Goal: Task Accomplishment & Management: Use online tool/utility

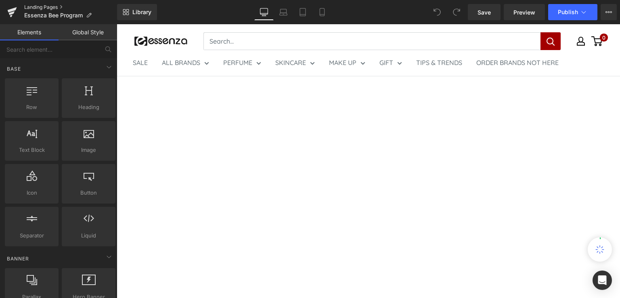
click at [49, 6] on link "Landing Pages" at bounding box center [70, 7] width 93 height 6
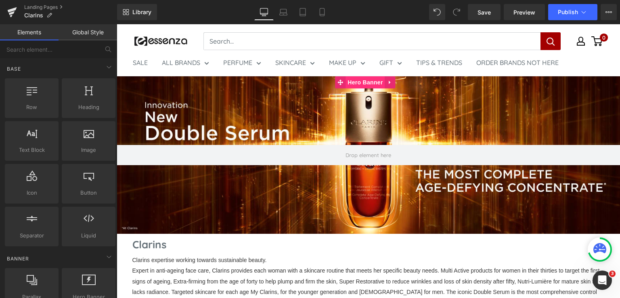
click at [361, 81] on span "Hero Banner" at bounding box center [365, 82] width 39 height 12
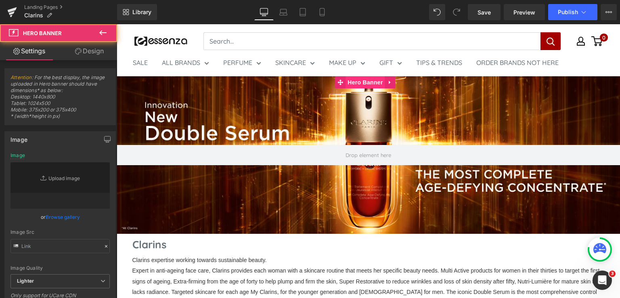
type input "[URL][DOMAIN_NAME]"
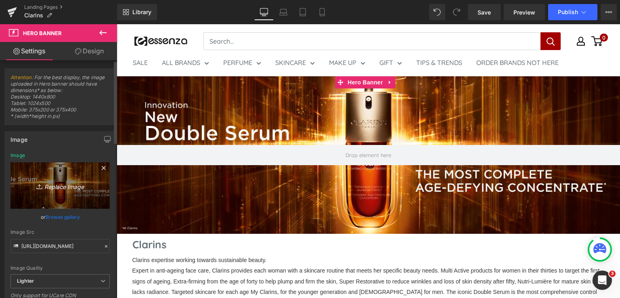
click at [66, 186] on icon "Replace Image" at bounding box center [60, 185] width 65 height 10
type input "C:\fakepath\EXTRA FIRMING (1).jpg"
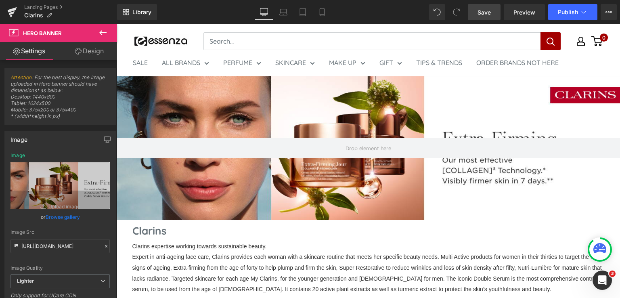
click at [491, 13] on span "Save" at bounding box center [484, 12] width 13 height 8
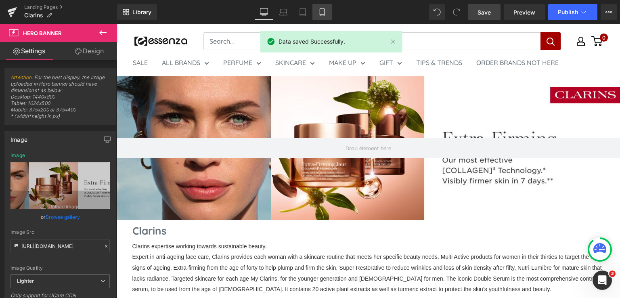
click at [315, 18] on link "Mobile" at bounding box center [321, 12] width 19 height 16
type input "[URL][DOMAIN_NAME]"
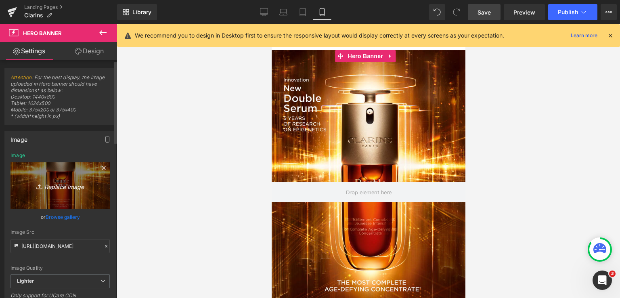
click at [57, 187] on icon "Replace Image" at bounding box center [60, 185] width 65 height 10
type input "C:\fakepath\EF 2.jpg"
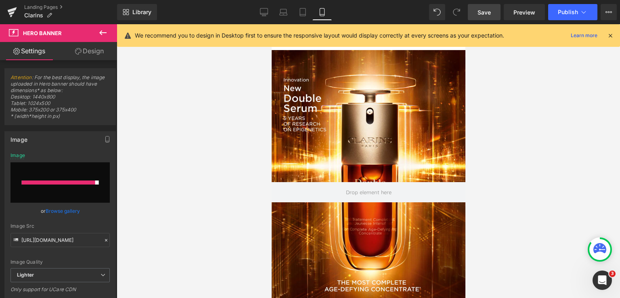
type input "[URL][DOMAIN_NAME]"
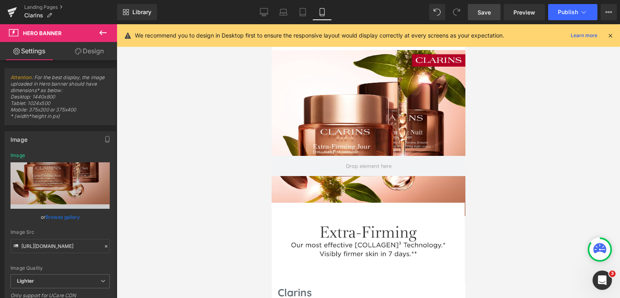
click at [485, 15] on span "Save" at bounding box center [484, 12] width 13 height 8
click at [564, 15] on span "Publish" at bounding box center [568, 12] width 20 height 6
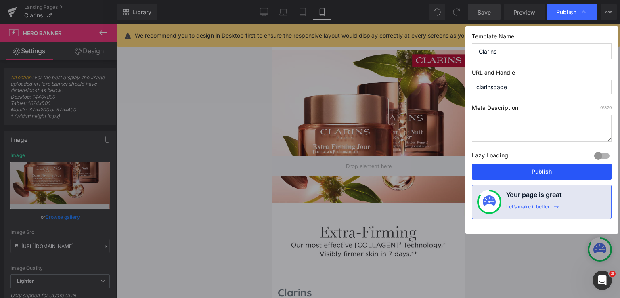
click at [566, 171] on button "Publish" at bounding box center [542, 171] width 140 height 16
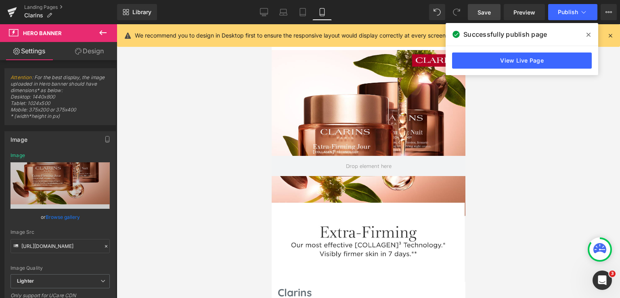
click at [590, 34] on icon at bounding box center [588, 34] width 4 height 6
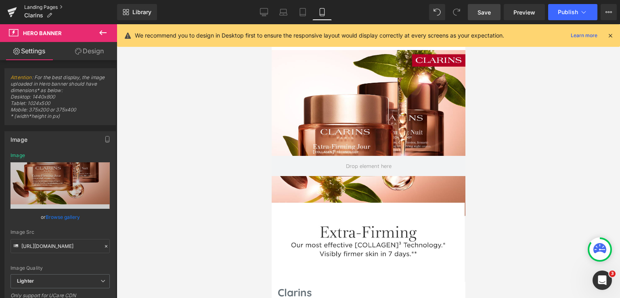
click at [41, 5] on link "Landing Pages" at bounding box center [70, 7] width 93 height 6
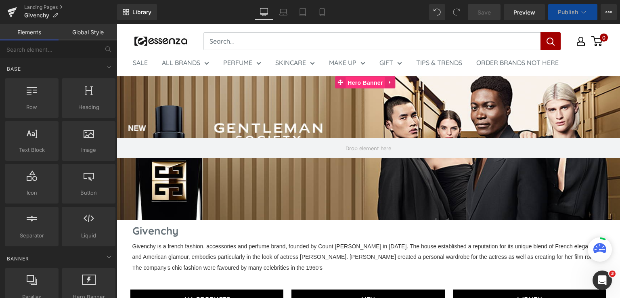
click at [363, 80] on span "Hero Banner" at bounding box center [365, 83] width 39 height 12
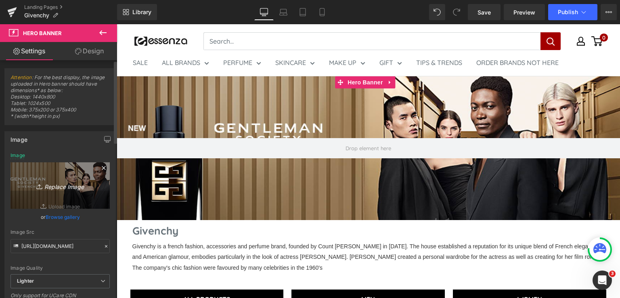
click at [59, 183] on icon "Replace Image" at bounding box center [60, 185] width 65 height 10
type input "C:\fakepath\L'interdit Parfum.png"
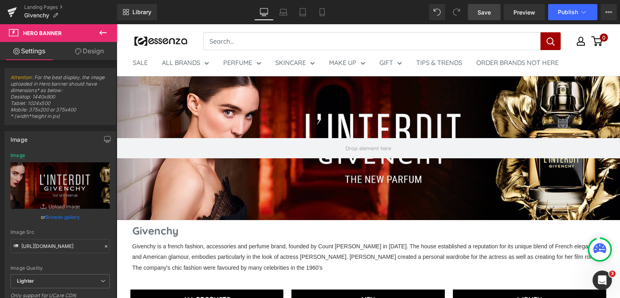
click at [480, 10] on span "Save" at bounding box center [484, 12] width 13 height 8
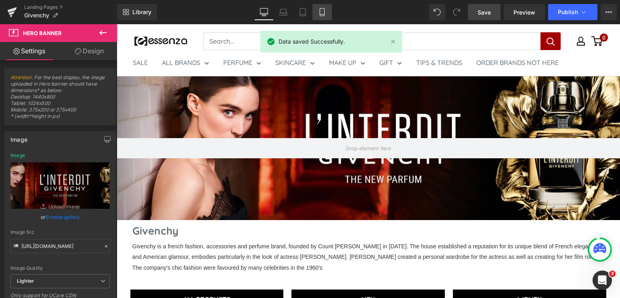
click at [321, 15] on icon at bounding box center [322, 12] width 8 height 8
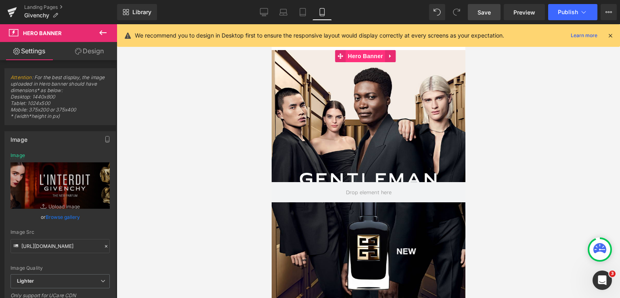
type input "https://ucarecdn.com/889b8763-5b19-49be-a669-9a67841cc4ec/-/format/auto/-/previ…"
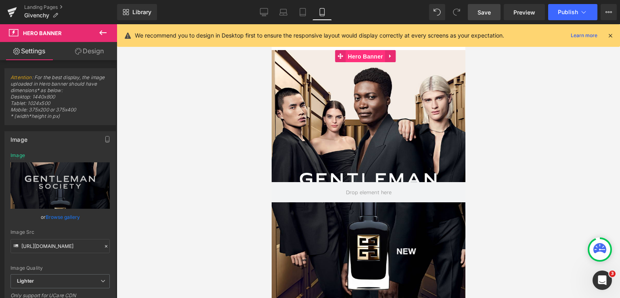
click at [360, 53] on span "Hero Banner" at bounding box center [365, 56] width 39 height 12
click at [65, 184] on icon "Replace Image" at bounding box center [60, 185] width 65 height 10
type input "C:\fakepath\L'Interdit Parfum (1).png"
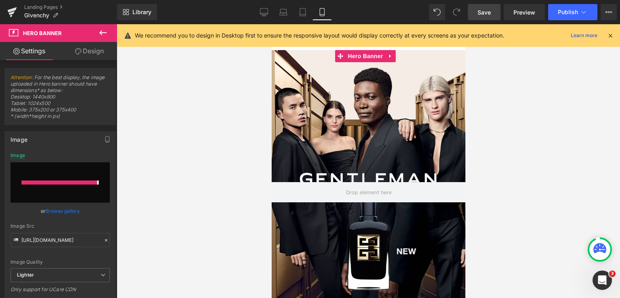
type input "https://ucarecdn.com/be922a7c-1c9e-4c3b-9197-e9ca0773dfcf/-/format/auto/-/previ…"
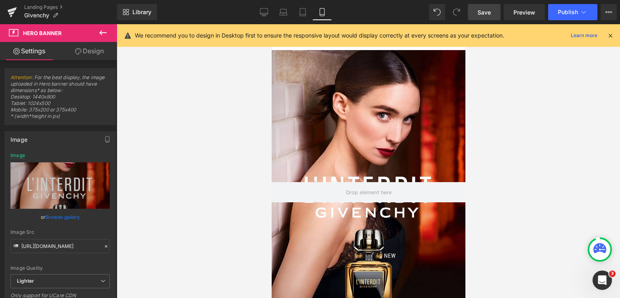
click at [484, 16] on span "Save" at bounding box center [484, 12] width 13 height 8
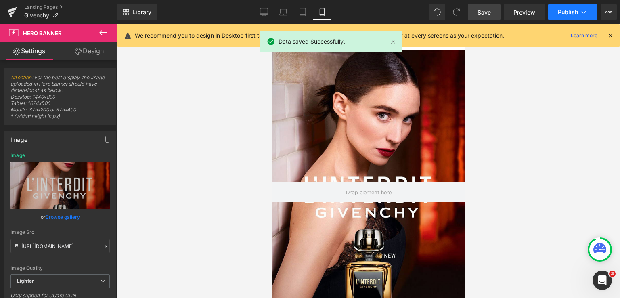
click at [566, 12] on span "Publish" at bounding box center [568, 12] width 20 height 6
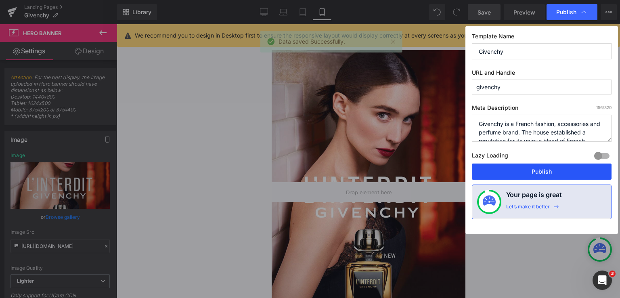
click at [518, 168] on button "Publish" at bounding box center [542, 171] width 140 height 16
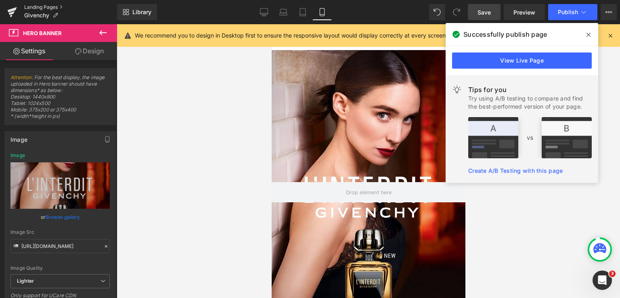
click at [53, 7] on link "Landing Pages" at bounding box center [70, 7] width 93 height 6
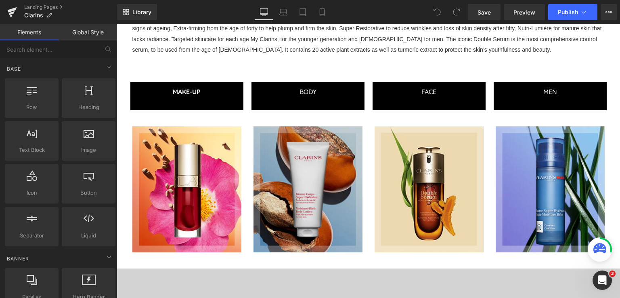
scroll to position [242, 0]
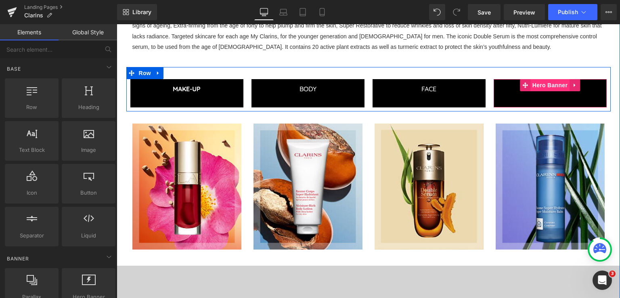
click at [552, 84] on span "Hero Banner" at bounding box center [549, 85] width 39 height 12
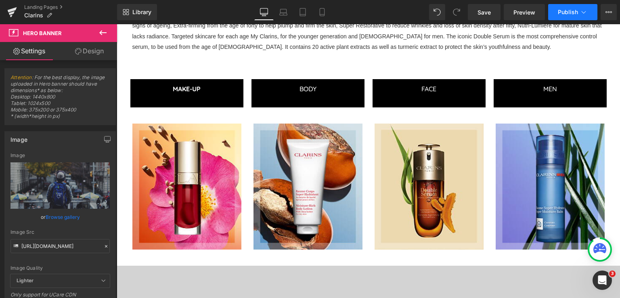
click at [583, 13] on icon at bounding box center [584, 12] width 8 height 8
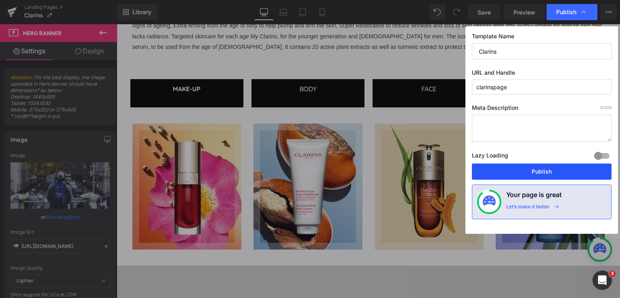
click at [564, 175] on button "Publish" at bounding box center [542, 171] width 140 height 16
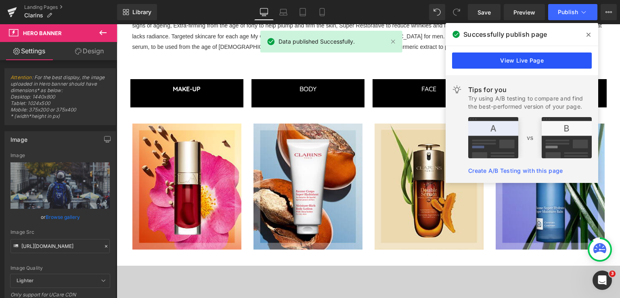
click at [562, 61] on link "View Live Page" at bounding box center [522, 60] width 140 height 16
click at [562, 61] on div "Clarins expertise working towards sustainable beauty. Expert in anti-ageing fac…" at bounding box center [368, 31] width 472 height 65
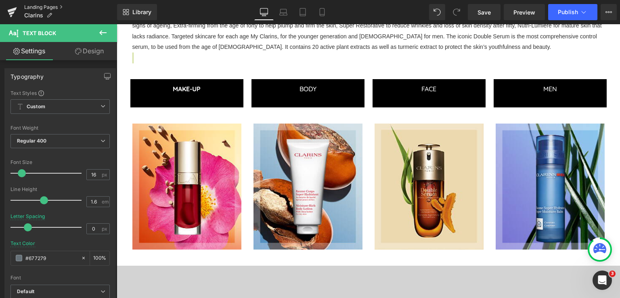
click at [44, 7] on link "Landing Pages" at bounding box center [70, 7] width 93 height 6
